Goal: Information Seeking & Learning: Learn about a topic

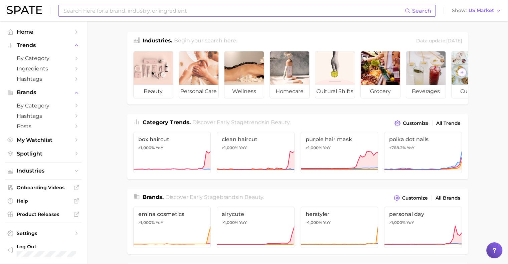
click at [92, 15] on input at bounding box center [234, 10] width 342 height 11
type input "h"
click at [57, 157] on span "Spotlight" at bounding box center [43, 154] width 53 height 6
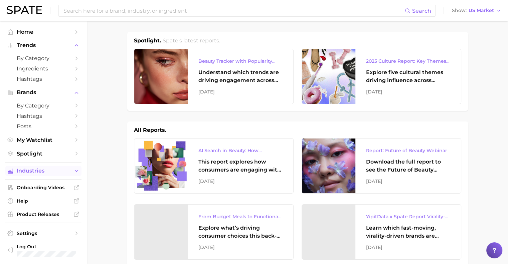
click at [55, 169] on button "Industries" at bounding box center [43, 171] width 76 height 10
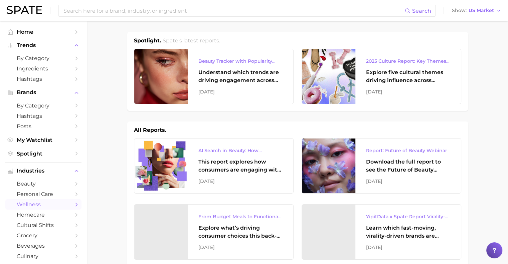
click at [43, 204] on span "wellness" at bounding box center [43, 204] width 53 height 6
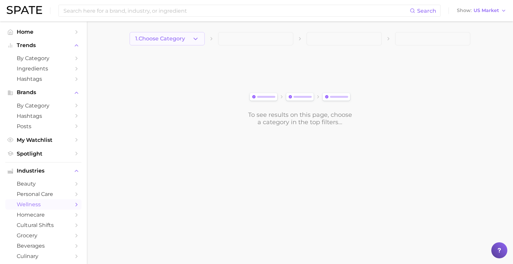
click at [185, 43] on button "1. Choose Category" at bounding box center [167, 38] width 75 height 13
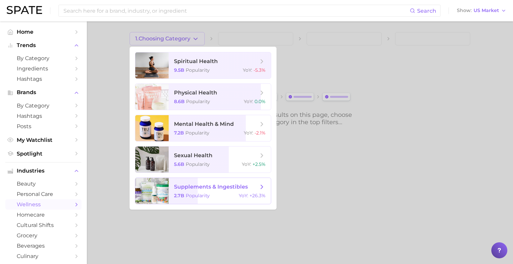
click at [213, 184] on span "supplements & ingestibles" at bounding box center [211, 187] width 74 height 6
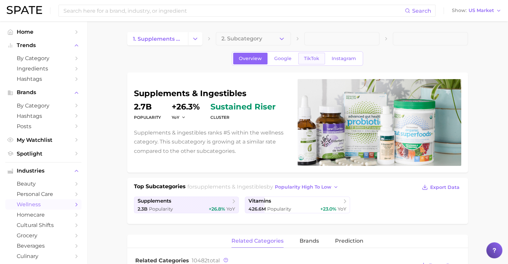
click at [316, 57] on span "TikTok" at bounding box center [311, 59] width 15 height 6
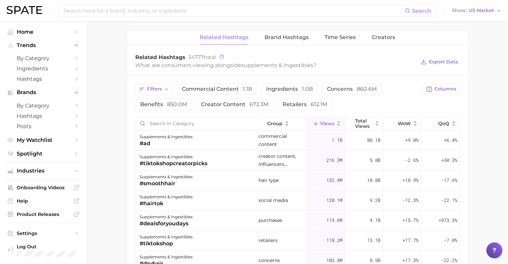
scroll to position [448, 0]
click at [377, 43] on button "Creators" at bounding box center [383, 37] width 23 height 13
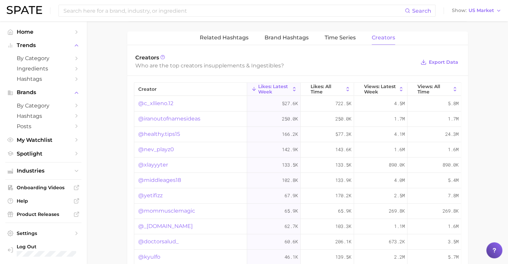
click at [161, 100] on link "@c_xllieno.12" at bounding box center [155, 104] width 35 height 8
click at [190, 116] on link "@iranoutofnamesideas" at bounding box center [169, 119] width 62 height 8
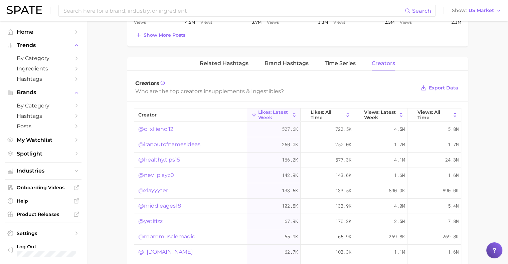
scroll to position [419, 0]
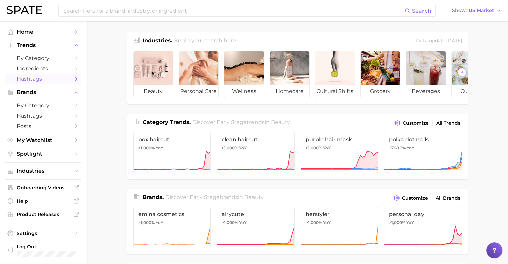
click at [47, 80] on span "Hashtags" at bounding box center [43, 79] width 53 height 6
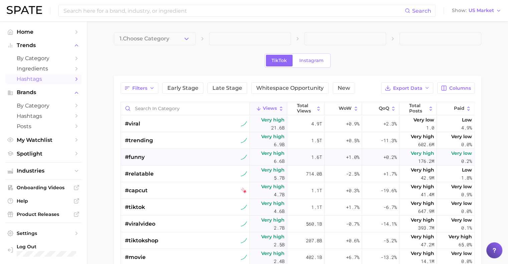
click at [173, 158] on div "#funny" at bounding box center [186, 157] width 122 height 17
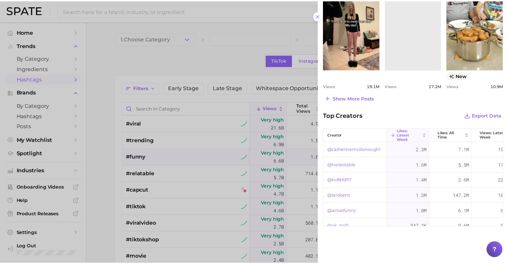
scroll to position [355, 0]
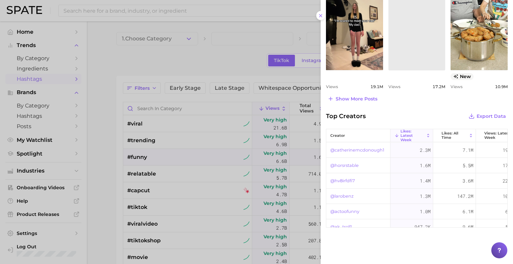
click at [343, 117] on span "Top Creators" at bounding box center [346, 116] width 40 height 9
click at [23, 157] on div at bounding box center [256, 132] width 513 height 264
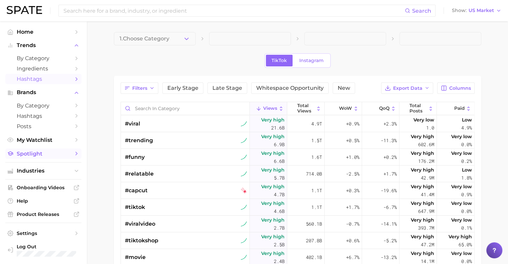
click at [25, 155] on span "Spotlight" at bounding box center [43, 154] width 53 height 6
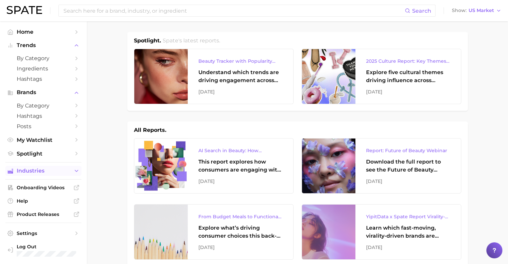
click at [30, 176] on button "Industries" at bounding box center [43, 171] width 76 height 10
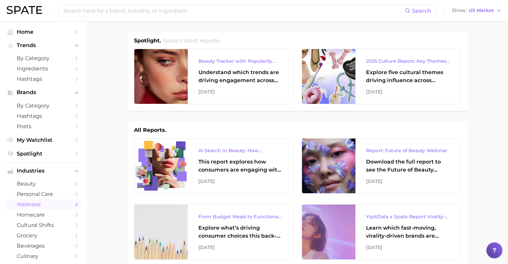
click at [26, 203] on link "wellness" at bounding box center [43, 204] width 76 height 10
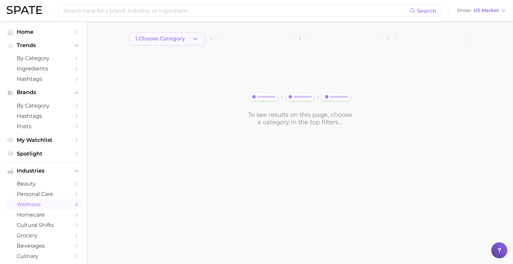
click at [162, 39] on span "1. Choose Category" at bounding box center [160, 39] width 50 height 6
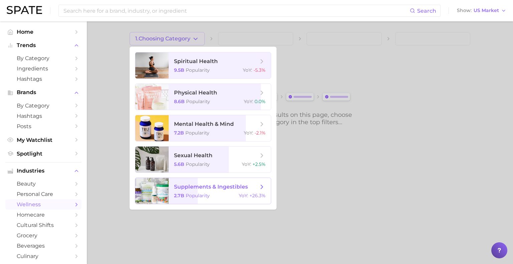
click at [204, 183] on span "supplements & ingestibles 2.7b Popularity YoY : +26.3%" at bounding box center [220, 191] width 102 height 26
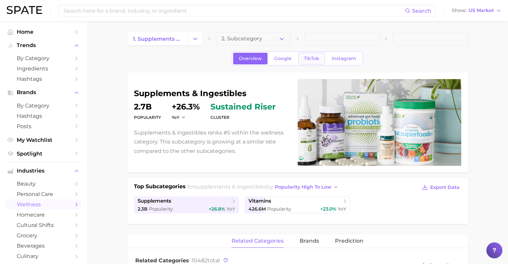
click at [310, 55] on link "TikTok" at bounding box center [311, 59] width 27 height 12
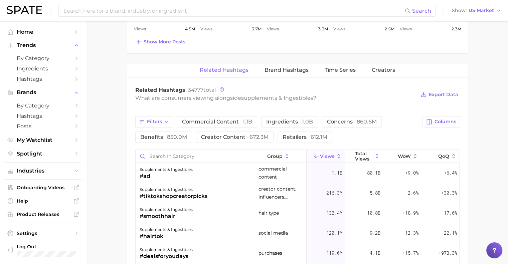
scroll to position [416, 0]
click at [377, 72] on button "Creators" at bounding box center [383, 69] width 23 height 13
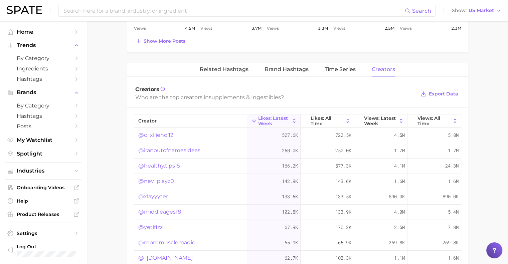
scroll to position [439, 0]
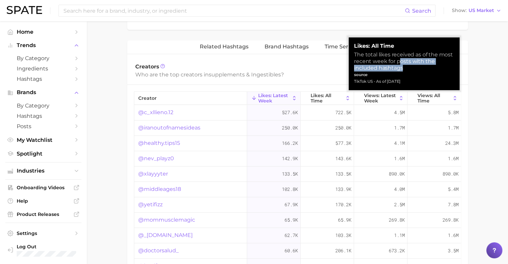
drag, startPoint x: 398, startPoint y: 61, endPoint x: 405, endPoint y: 68, distance: 9.7
click at [405, 68] on div "The total likes received as of the most recent week for posts with the included…" at bounding box center [404, 61] width 100 height 20
click at [397, 62] on div "The total likes received as of the most recent week for posts with the included…" at bounding box center [404, 61] width 100 height 20
drag, startPoint x: 396, startPoint y: 61, endPoint x: 404, endPoint y: 67, distance: 10.0
click at [404, 67] on div "The total likes received as of the most recent week for posts with the included…" at bounding box center [404, 61] width 100 height 20
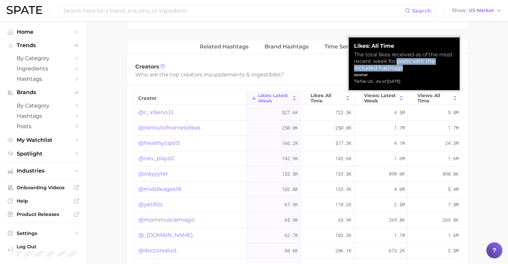
copy div "posts with the included hashtags"
click at [324, 70] on div "Who are the top creators in supplements & ingestibles ?" at bounding box center [275, 74] width 281 height 9
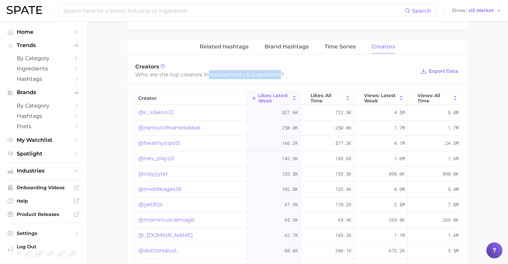
drag, startPoint x: 210, startPoint y: 72, endPoint x: 282, endPoint y: 74, distance: 71.5
click at [282, 74] on div "Who are the top creators in supplements & ingestibles ?" at bounding box center [275, 74] width 281 height 9
click at [202, 15] on input at bounding box center [234, 10] width 342 height 11
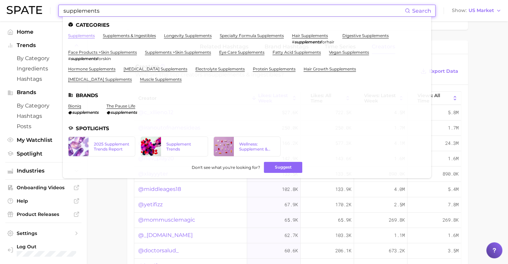
type input "supplements"
click at [77, 38] on link "supplements" at bounding box center [81, 35] width 27 height 5
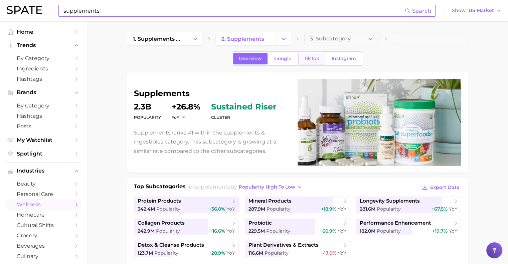
click at [304, 56] on span "TikTok" at bounding box center [311, 59] width 15 height 6
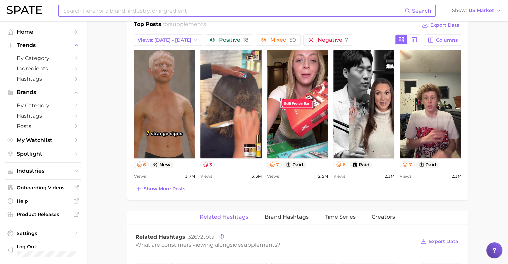
scroll to position [364, 0]
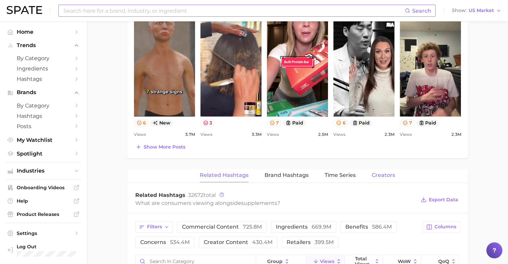
click at [380, 176] on span "Creators" at bounding box center [383, 175] width 23 height 6
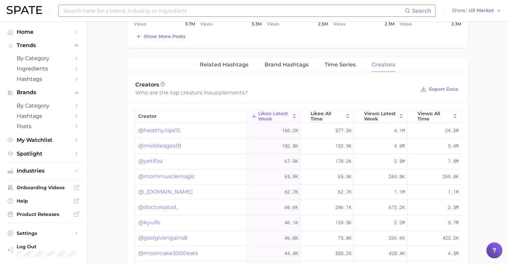
scroll to position [475, 0]
click at [169, 130] on link "@healthy.tips15" at bounding box center [159, 130] width 42 height 8
click at [163, 145] on link "@middleages18" at bounding box center [159, 146] width 43 height 8
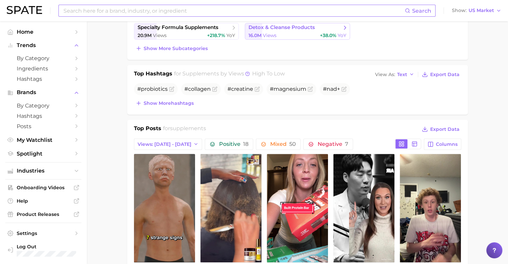
scroll to position [207, 0]
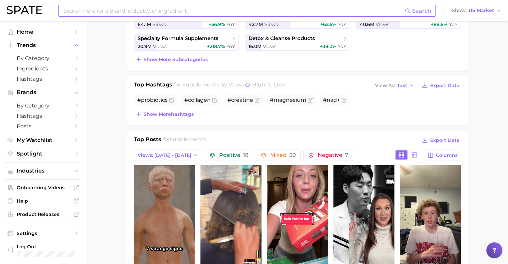
type input "supplements"
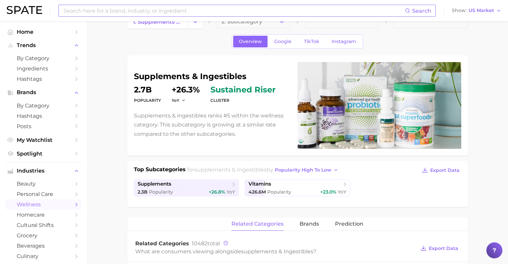
scroll to position [17, 0]
click at [308, 43] on span "TikTok" at bounding box center [311, 41] width 15 height 6
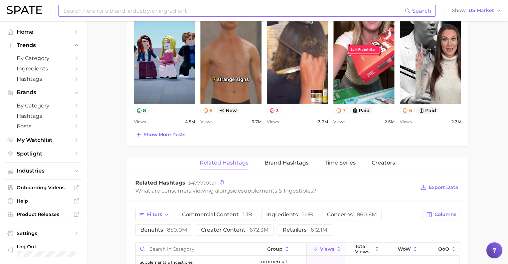
scroll to position [338, 0]
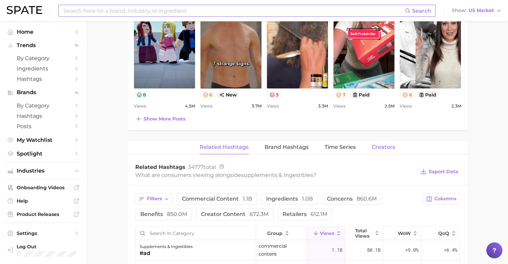
click at [378, 150] on button "Creators" at bounding box center [383, 147] width 23 height 13
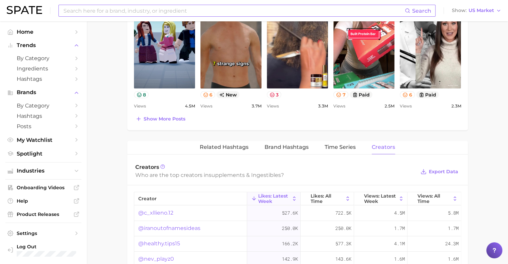
scroll to position [471, 0]
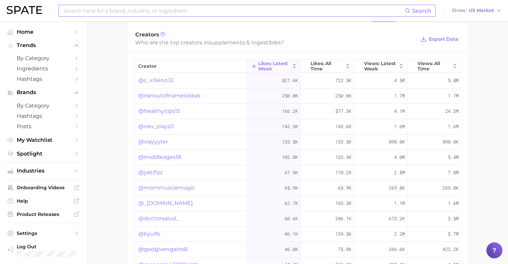
click at [155, 169] on link "@yetifizz" at bounding box center [150, 173] width 24 height 8
click at [324, 63] on span "Likes: All Time" at bounding box center [327, 66] width 33 height 11
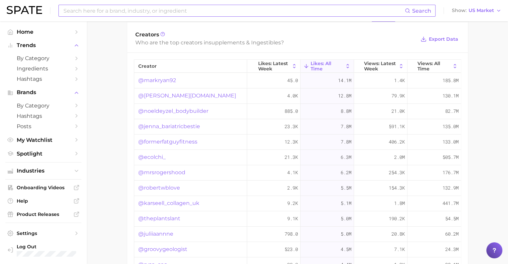
click at [160, 81] on link "@markryan92" at bounding box center [157, 80] width 38 height 8
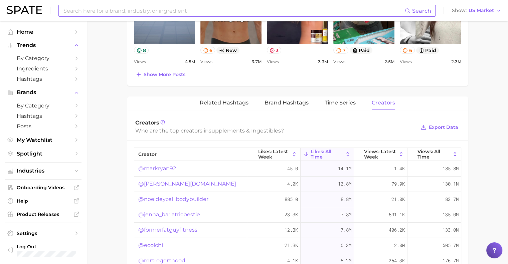
scroll to position [386, 0]
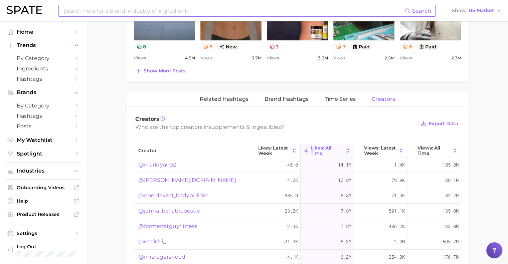
click at [274, 129] on div "Who are the top creators in supplements & ingestibles ?" at bounding box center [275, 127] width 281 height 9
click at [432, 148] on span "Views: All Time" at bounding box center [433, 150] width 33 height 11
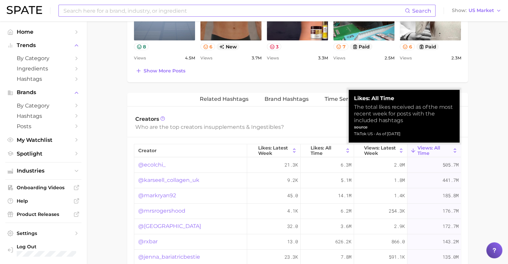
scroll to position [429, 0]
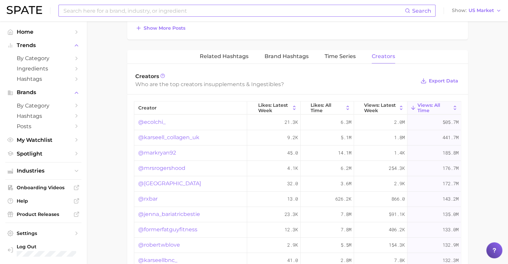
click at [147, 118] on link "@ecolchi_" at bounding box center [151, 122] width 27 height 8
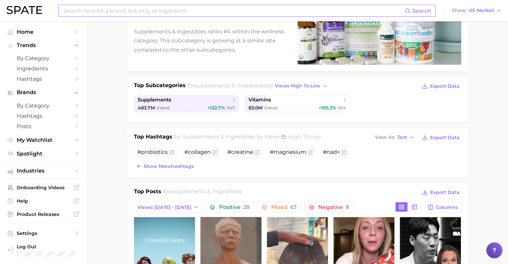
scroll to position [0, 0]
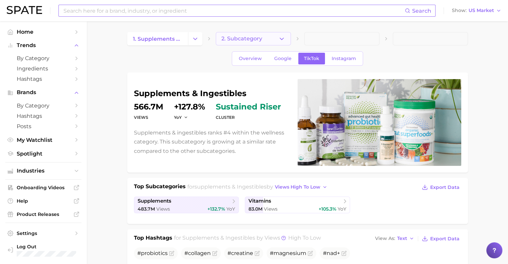
click at [239, 40] on span "2. Subcategory" at bounding box center [241, 39] width 41 height 6
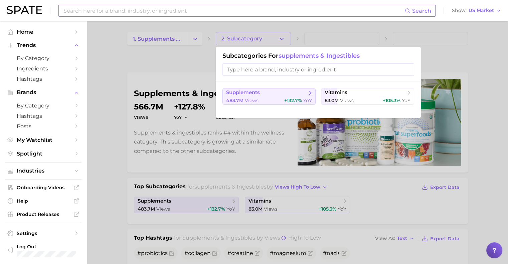
click at [287, 89] on span "supplements" at bounding box center [266, 92] width 81 height 7
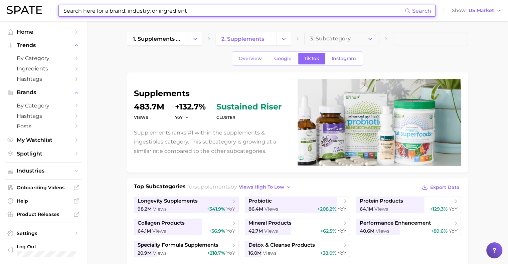
click at [228, 9] on input at bounding box center [234, 10] width 342 height 11
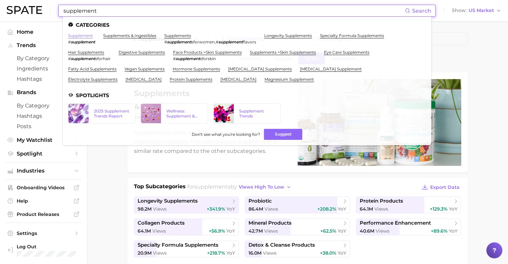
type input "supplement"
click at [79, 36] on link "supplement" at bounding box center [80, 35] width 25 height 5
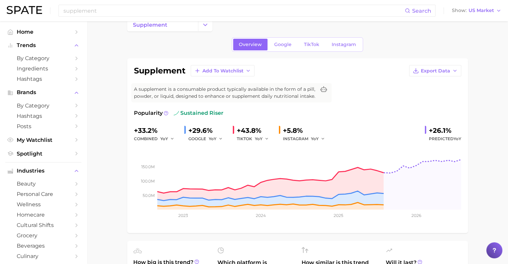
scroll to position [14, 0]
click at [315, 46] on span "TikTok" at bounding box center [311, 44] width 15 height 6
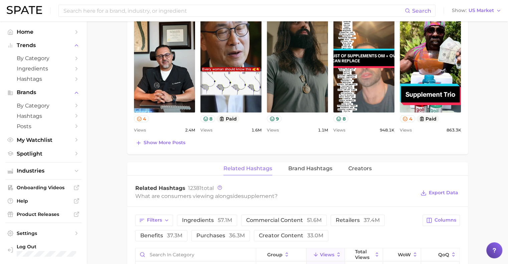
scroll to position [393, 0]
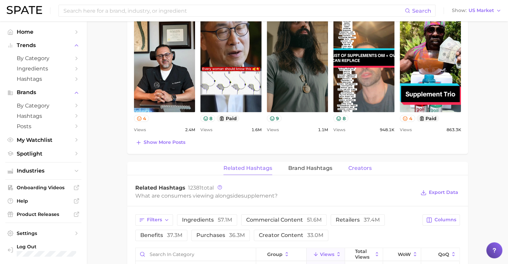
click at [367, 171] on span "Creators" at bounding box center [359, 168] width 23 height 6
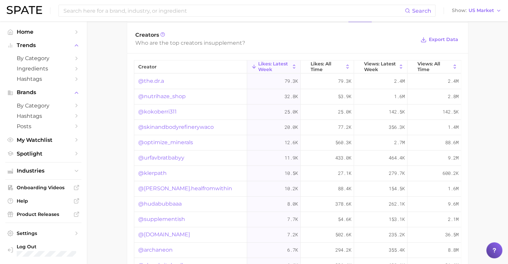
scroll to position [547, 0]
click at [315, 66] on span "Likes: All Time" at bounding box center [327, 65] width 33 height 11
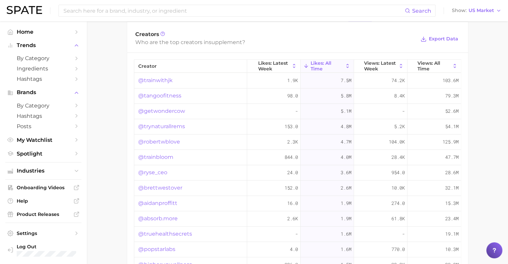
click at [155, 84] on link "@trainwithjk" at bounding box center [155, 80] width 34 height 8
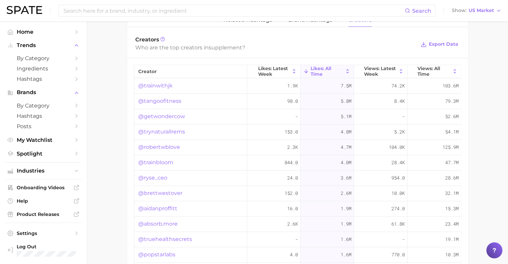
scroll to position [543, 0]
click at [167, 88] on link "@trainwithjk" at bounding box center [155, 85] width 34 height 8
click at [170, 104] on link "@tangoofitness" at bounding box center [159, 100] width 43 height 8
click at [171, 120] on link "@getwondercow" at bounding box center [161, 116] width 47 height 8
click at [160, 150] on link "@robertwblove" at bounding box center [159, 146] width 42 height 8
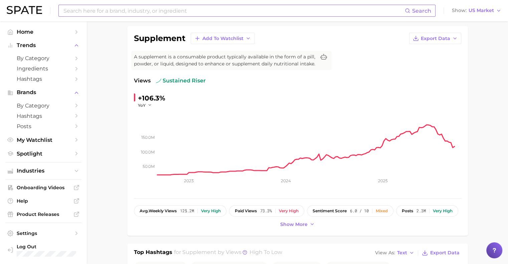
scroll to position [36, 0]
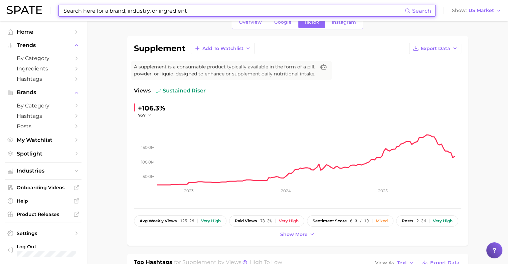
click at [159, 13] on input at bounding box center [234, 10] width 342 height 11
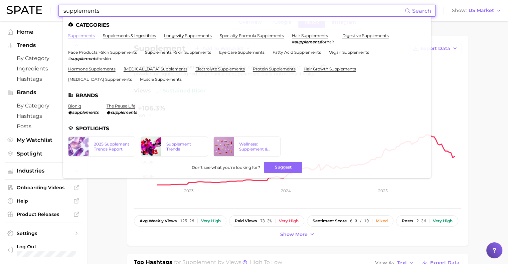
type input "supplements"
click at [86, 34] on link "supplements" at bounding box center [81, 35] width 27 height 5
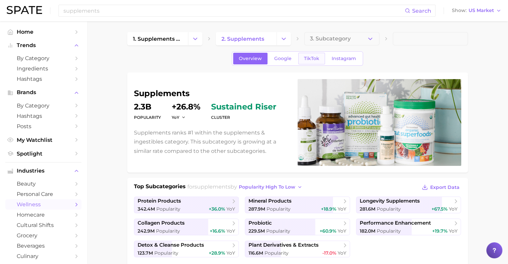
click at [313, 60] on span "TikTok" at bounding box center [311, 59] width 15 height 6
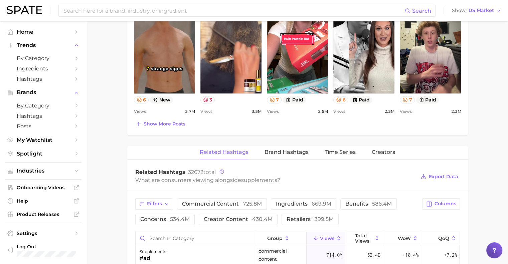
scroll to position [390, 0]
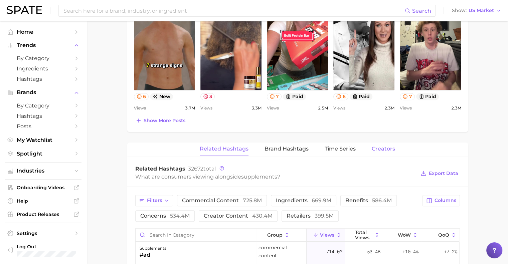
click at [382, 149] on span "Creators" at bounding box center [383, 149] width 23 height 6
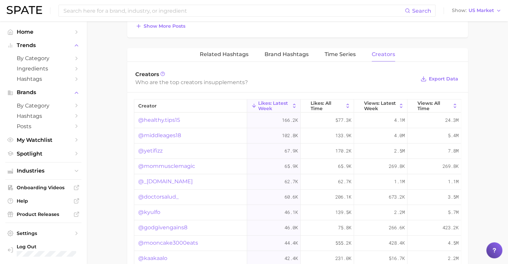
scroll to position [486, 0]
click at [321, 102] on span "Likes: All Time" at bounding box center [327, 105] width 33 height 11
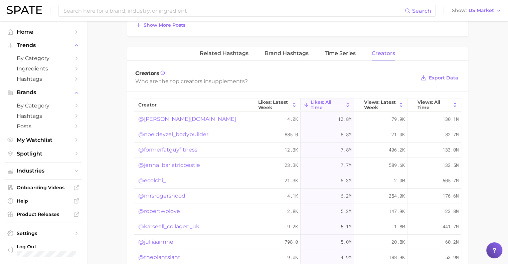
click at [151, 121] on link "@henry.fit" at bounding box center [187, 119] width 98 height 8
click at [169, 131] on link "@noeldeyzel_bodybuilder" at bounding box center [173, 135] width 70 height 8
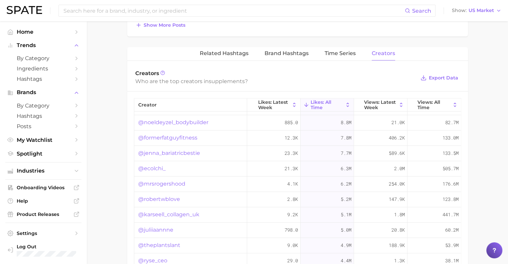
scroll to position [12, 0]
click at [184, 137] on link "@formerfatguyfitness" at bounding box center [167, 138] width 59 height 8
click at [161, 200] on link "@theplantslant" at bounding box center [159, 201] width 42 height 8
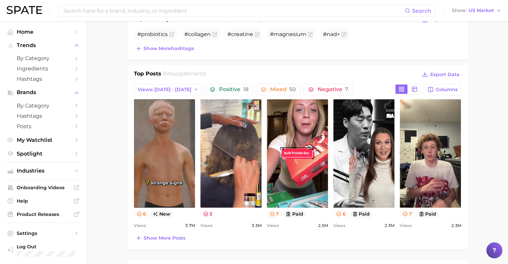
scroll to position [268, 0]
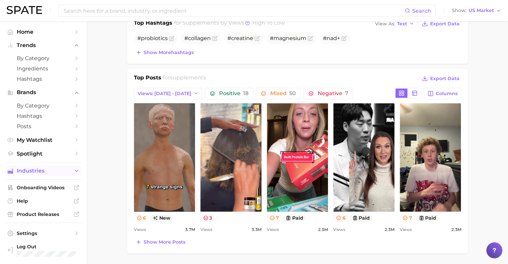
click at [22, 170] on span "Industries" at bounding box center [43, 171] width 53 height 6
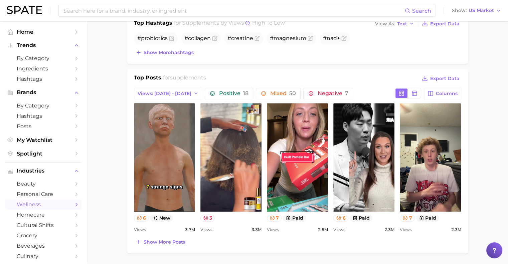
click at [44, 207] on span "wellness" at bounding box center [43, 204] width 53 height 6
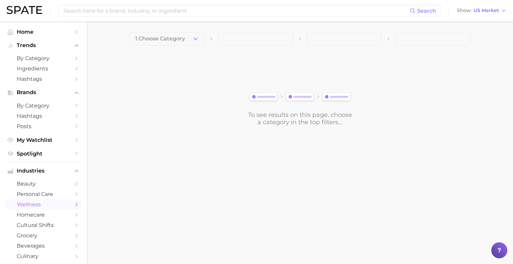
click at [186, 46] on div "1. Choose Category To see results on this page, choose a category in the top fi…" at bounding box center [300, 79] width 341 height 94
click at [184, 41] on span "1. Choose Category" at bounding box center [160, 39] width 50 height 6
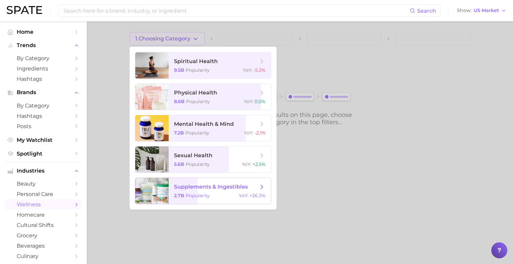
click at [178, 199] on span "supplements & ingestibles 2.7b Popularity YoY : +26.3%" at bounding box center [220, 191] width 102 height 26
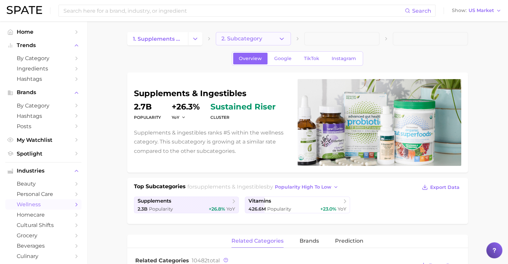
click at [264, 38] on button "2. Subcategory" at bounding box center [253, 38] width 75 height 13
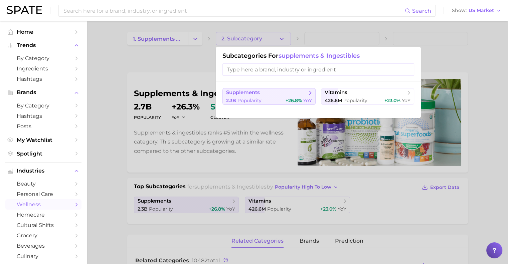
click at [269, 102] on div "2.3b Popularity +26.8% YoY" at bounding box center [269, 101] width 86 height 6
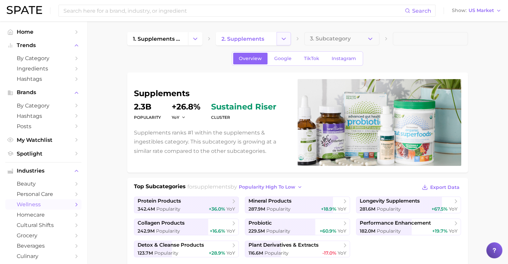
click at [282, 41] on icon "Change Category" at bounding box center [283, 38] width 7 height 7
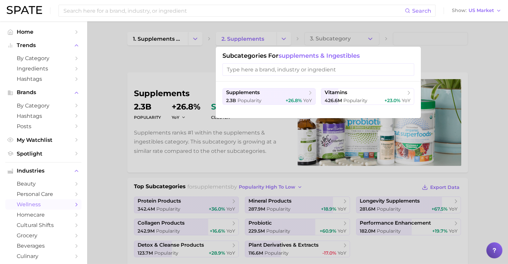
click at [311, 56] on span "supplements & ingestibles" at bounding box center [319, 55] width 81 height 7
click at [191, 61] on div at bounding box center [254, 132] width 508 height 264
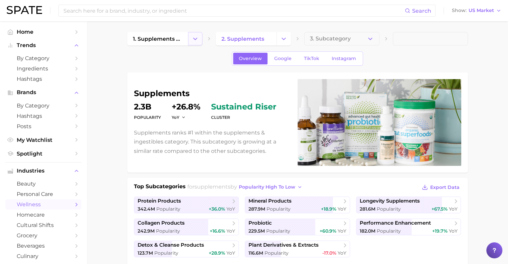
click at [198, 34] on button "Change Category" at bounding box center [195, 38] width 14 height 13
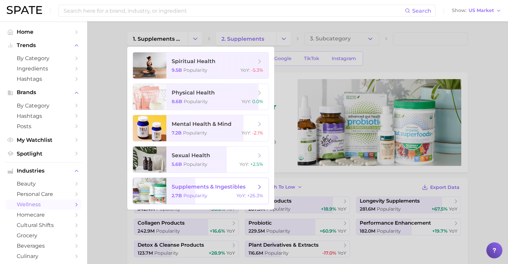
click at [211, 183] on span "supplements & ingestibles" at bounding box center [214, 186] width 84 height 7
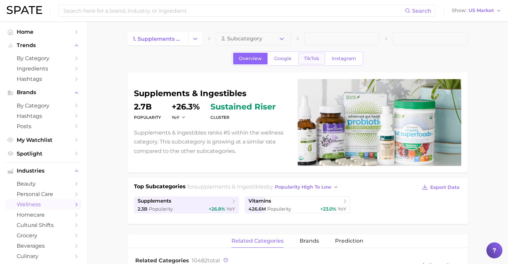
click at [310, 57] on span "TikTok" at bounding box center [311, 59] width 15 height 6
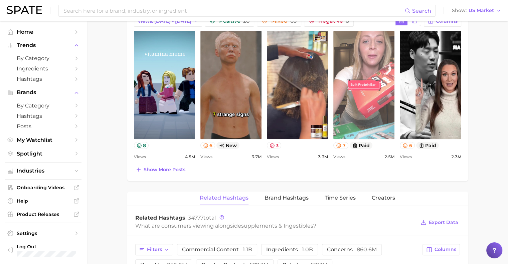
scroll to position [291, 0]
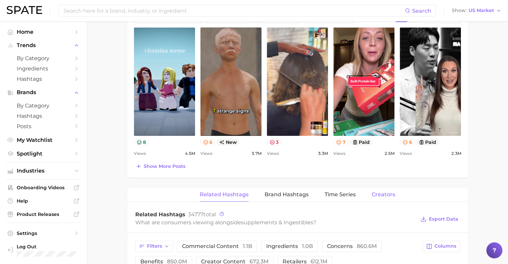
click at [383, 193] on span "Creators" at bounding box center [383, 195] width 23 height 6
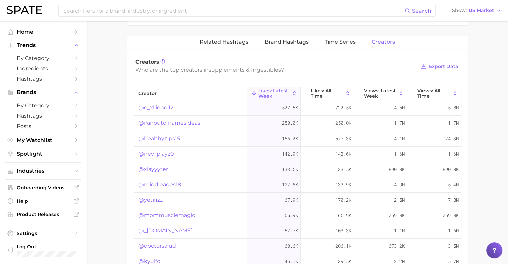
scroll to position [444, 0]
click at [330, 90] on span "Likes: All Time" at bounding box center [327, 93] width 33 height 11
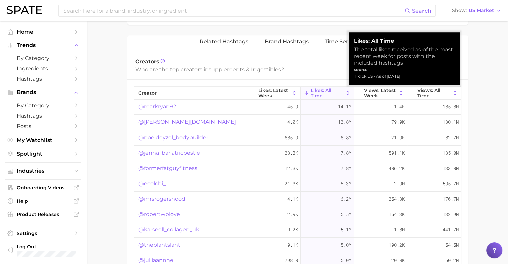
scroll to position [1, 0]
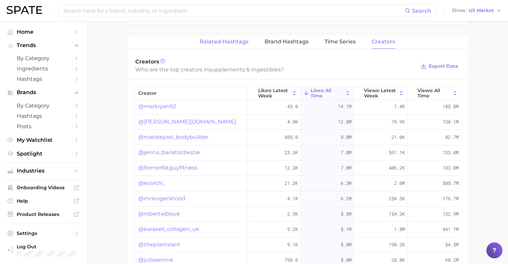
click at [238, 42] on span "Related Hashtags" at bounding box center [224, 42] width 49 height 6
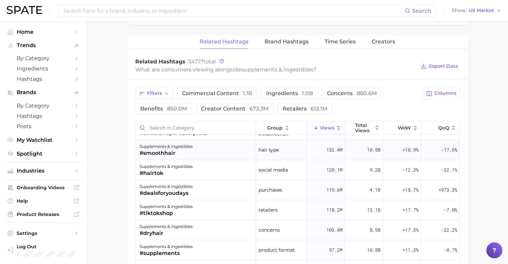
scroll to position [36, 0]
click at [275, 91] on span "ingredients 1.0b" at bounding box center [289, 93] width 47 height 5
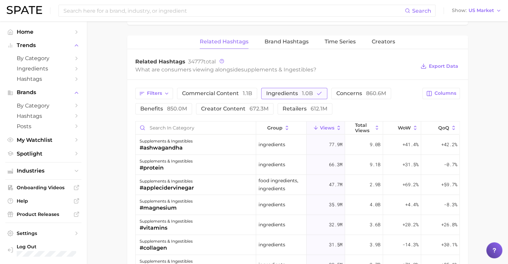
scroll to position [0, 0]
click at [377, 39] on span "Creators" at bounding box center [383, 42] width 23 height 6
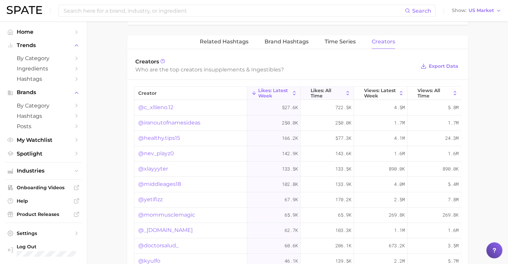
click at [319, 91] on span "Likes: All Time" at bounding box center [327, 93] width 33 height 11
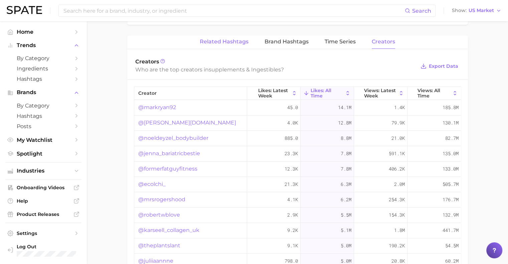
click at [226, 43] on span "Related Hashtags" at bounding box center [224, 42] width 49 height 6
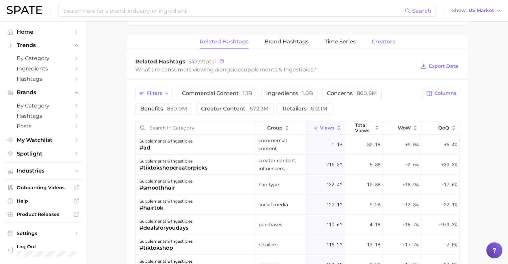
click at [376, 36] on button "Creators" at bounding box center [383, 41] width 23 height 13
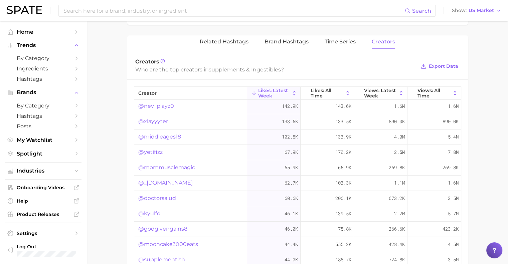
scroll to position [48, 0]
click at [177, 164] on link "@mommusclemagic" at bounding box center [166, 167] width 57 height 8
